Goal: Task Accomplishment & Management: Use online tool/utility

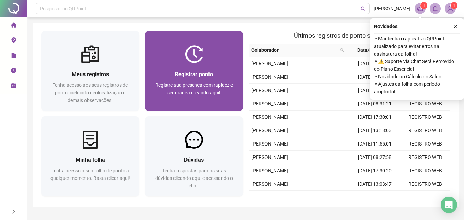
click at [191, 71] on span "Registrar ponto" at bounding box center [194, 74] width 38 height 7
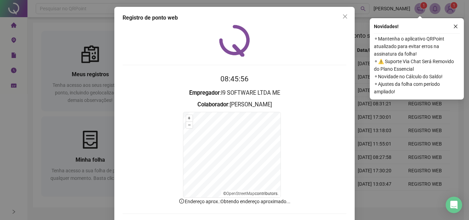
scroll to position [31, 0]
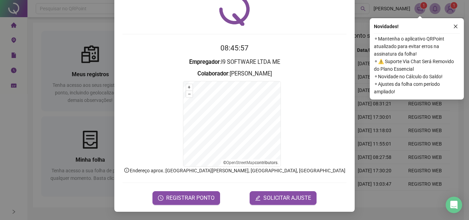
click at [160, 209] on div "Registro de ponto web 08:45:57 Empregador : I9 SOFTWARE LTDA ME Colaborador : […" at bounding box center [234, 94] width 240 height 236
click at [178, 199] on span "REGISTRAR PONTO" at bounding box center [190, 198] width 48 height 8
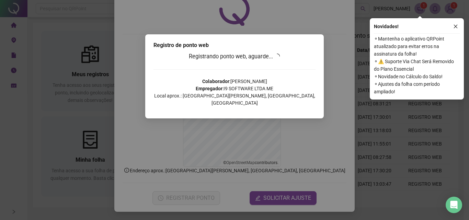
click at [458, 24] on div "Tudo certo! Registro de ponto web efetuado com sucesso. OK" at bounding box center [234, 110] width 469 height 220
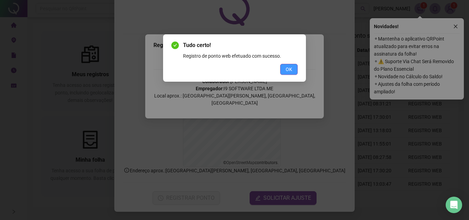
click at [287, 70] on span "OK" at bounding box center [289, 70] width 7 height 8
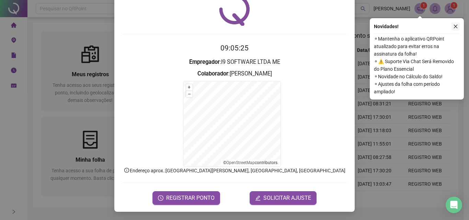
click at [452, 26] on button "button" at bounding box center [455, 26] width 8 height 8
